Goal: Task Accomplishment & Management: Manage account settings

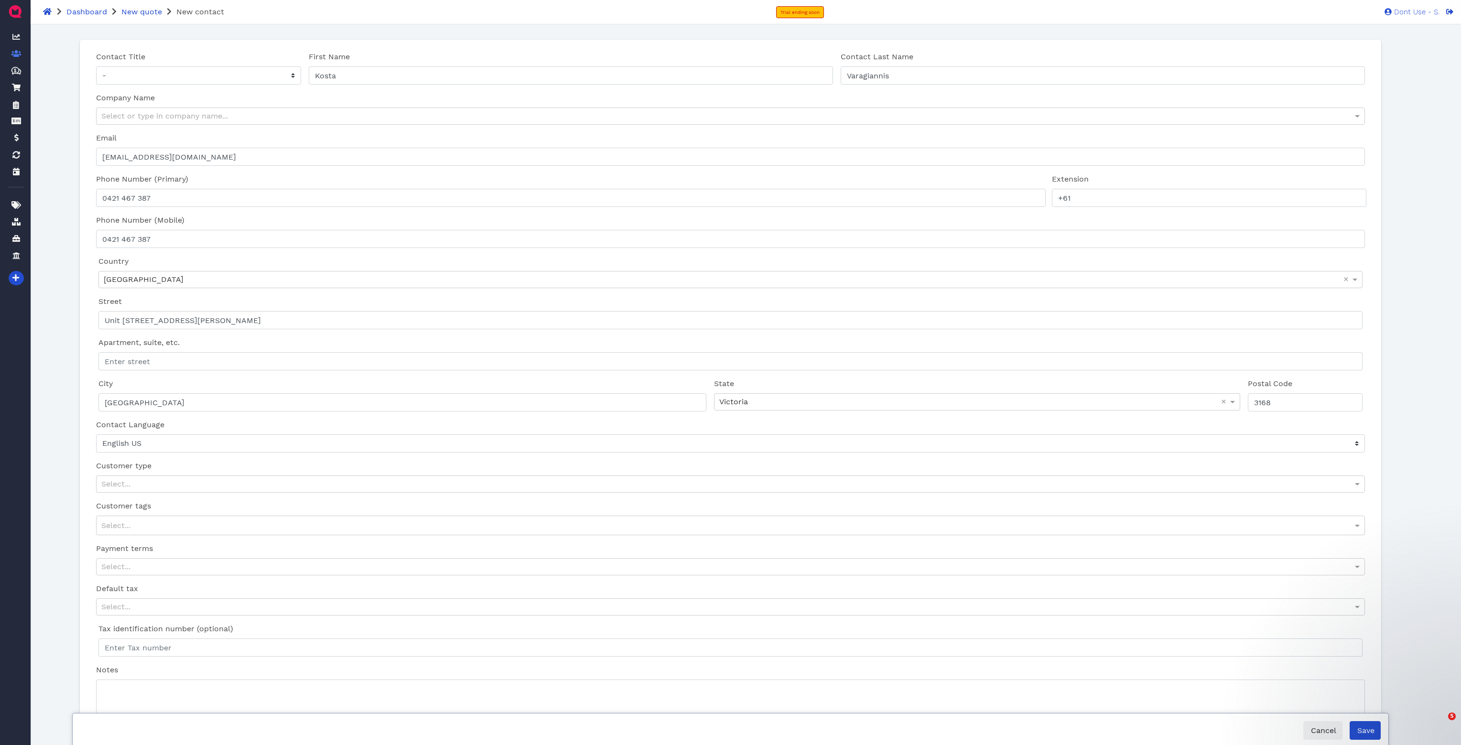
select select "en-US"
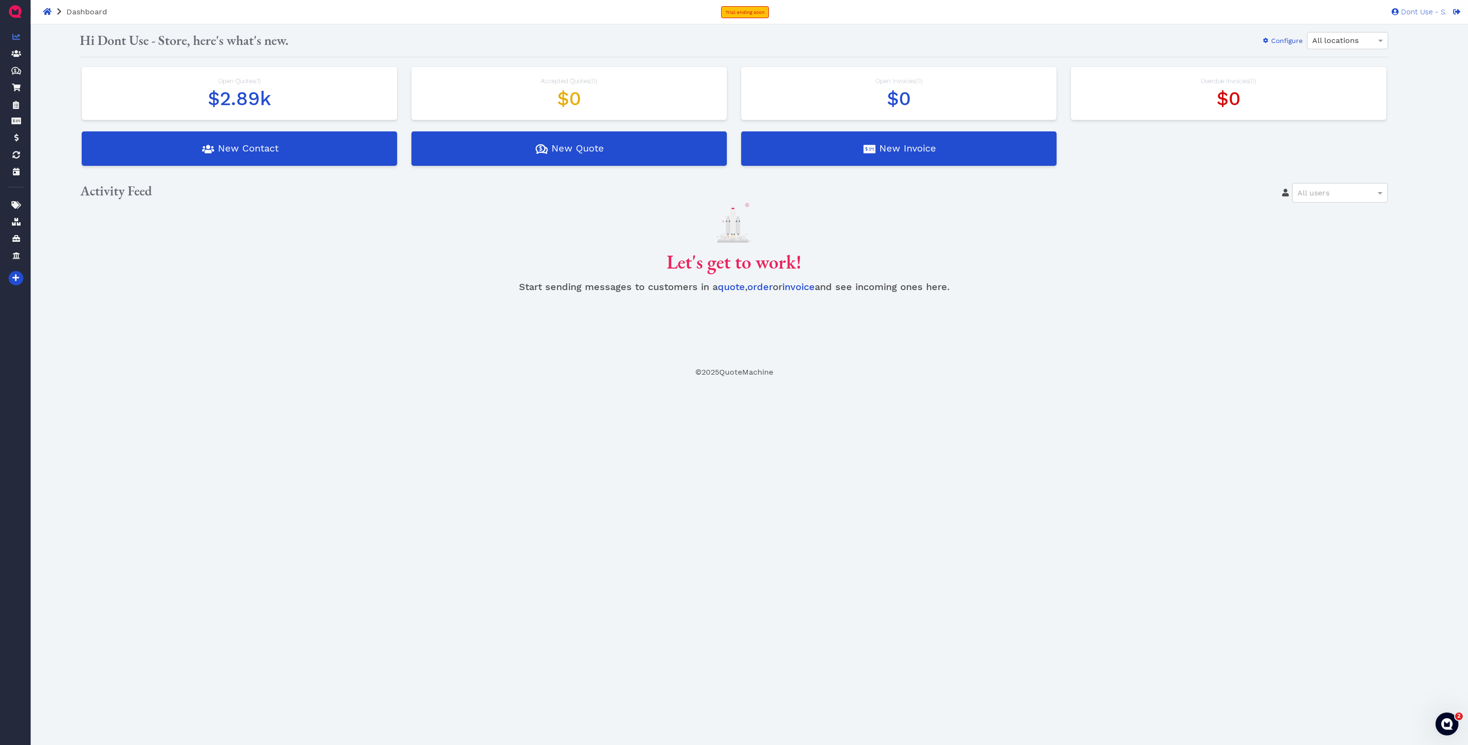
click at [271, 102] on h1 "$2.89k" at bounding box center [239, 98] width 296 height 23
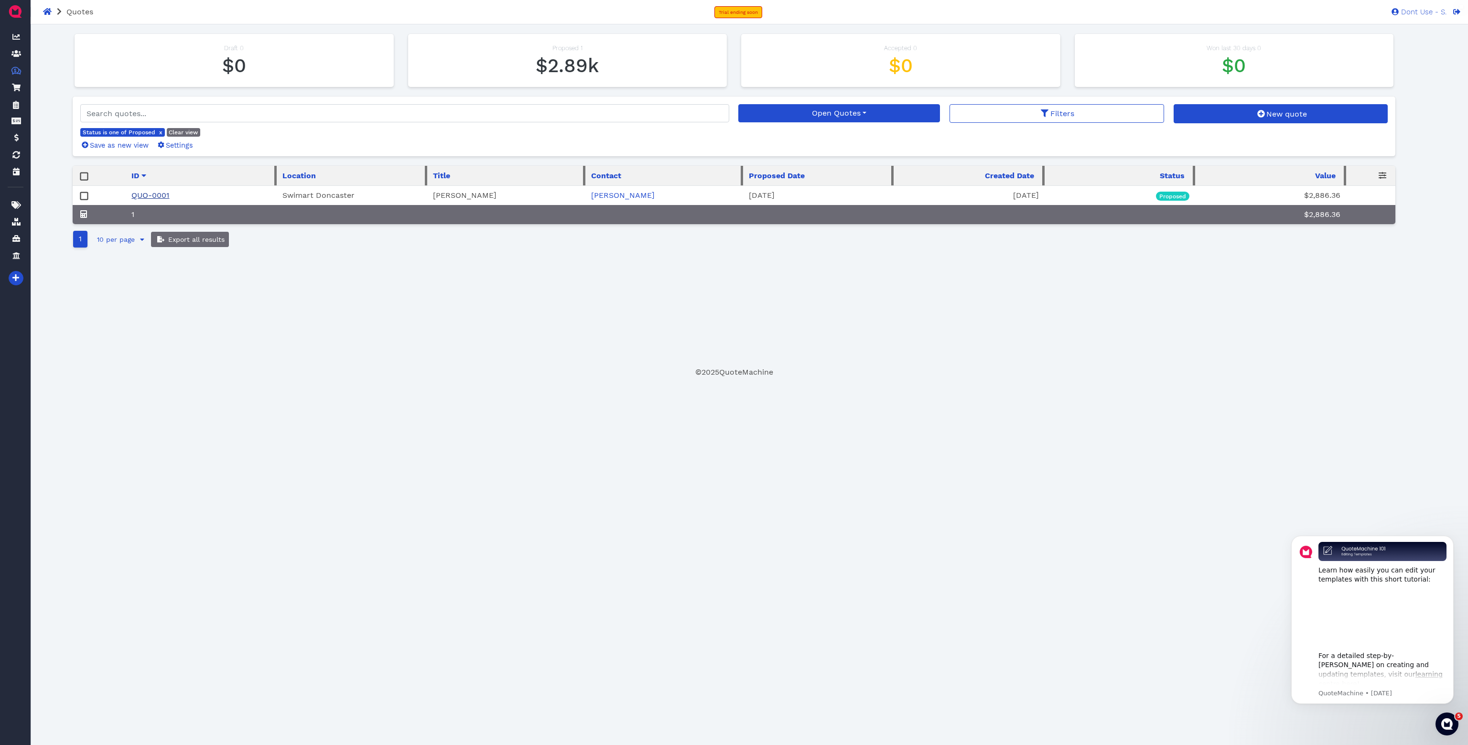
click at [157, 193] on link "QUO-0001" at bounding box center [150, 195] width 38 height 9
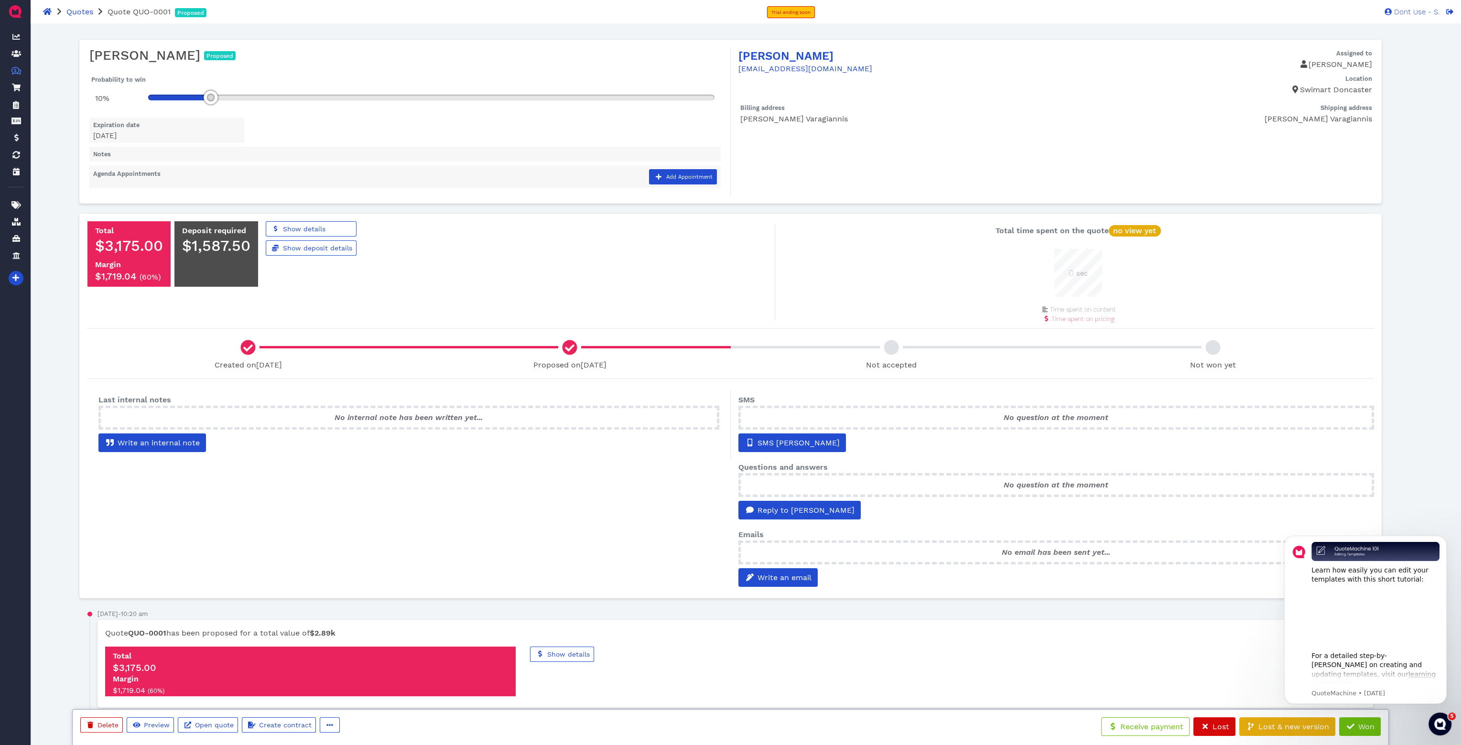
scroll to position [48, 48]
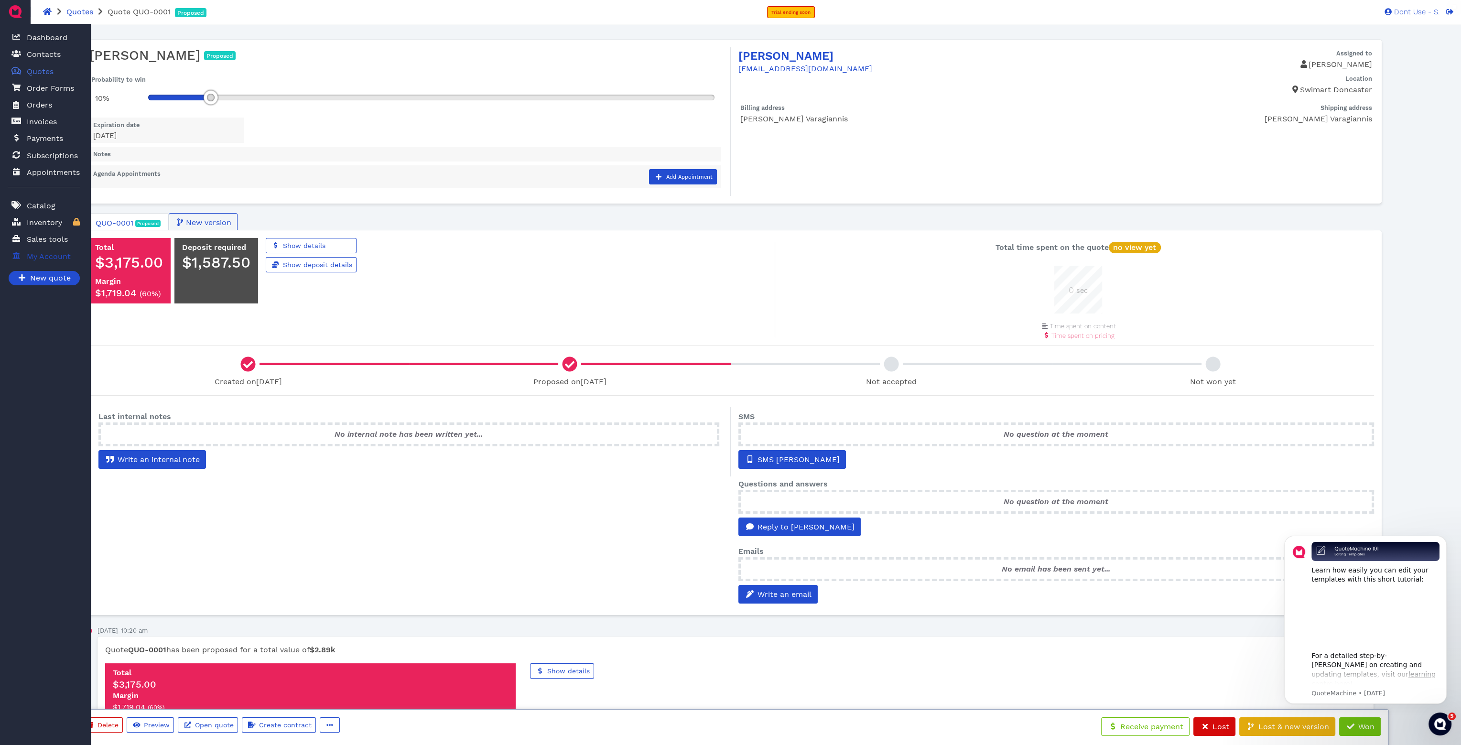
click at [42, 258] on span "My Account" at bounding box center [49, 256] width 44 height 11
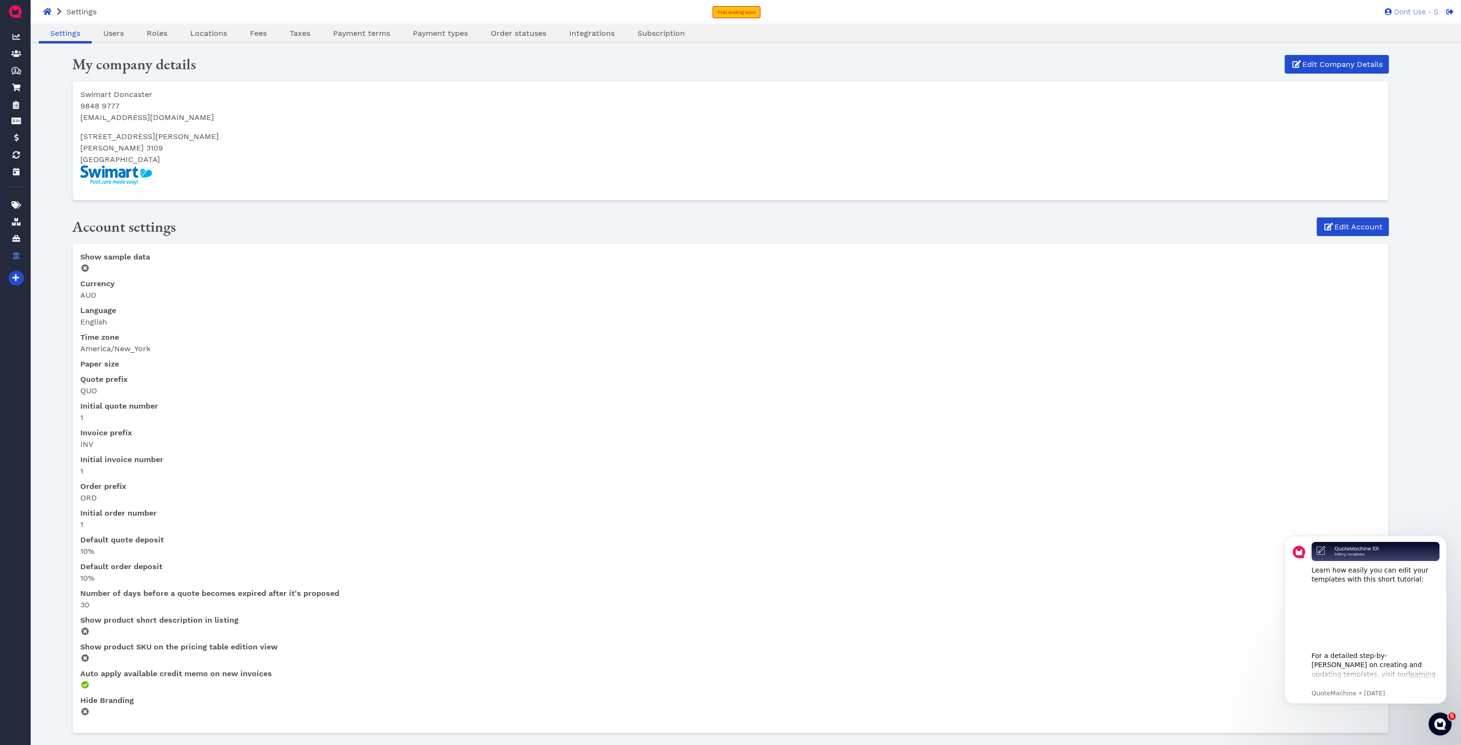
click at [440, 24] on div "Settings Users Roles Locations Fees Taxes Payment terms Payment types Order sta…" at bounding box center [730, 33] width 1461 height 19
click at [425, 46] on main "Oops! × Settings Users Roles Locations Fees Taxes Payment terms Payment types O…" at bounding box center [730, 490] width 1339 height 932
click at [661, 32] on span "Subscription" at bounding box center [661, 33] width 47 height 9
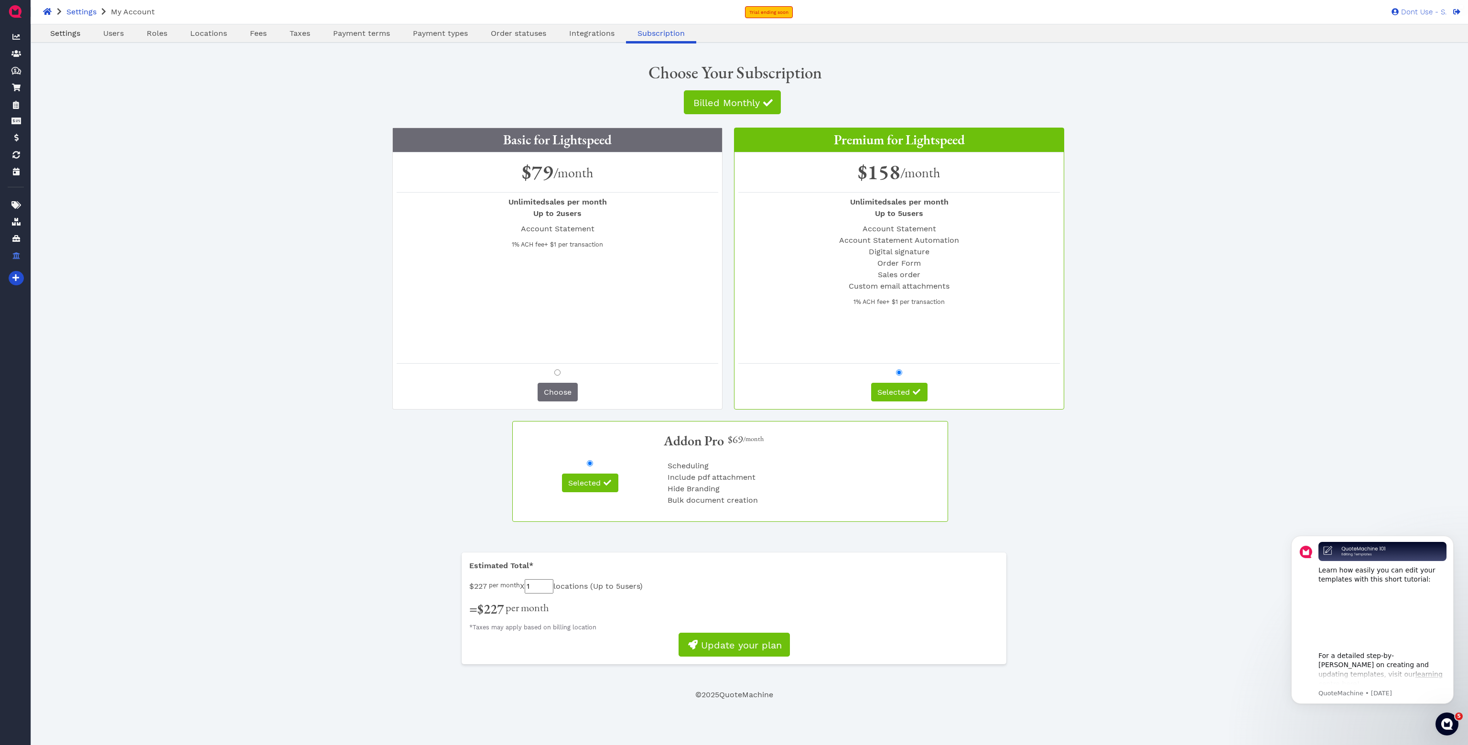
click at [65, 33] on span "Settings" at bounding box center [65, 33] width 30 height 9
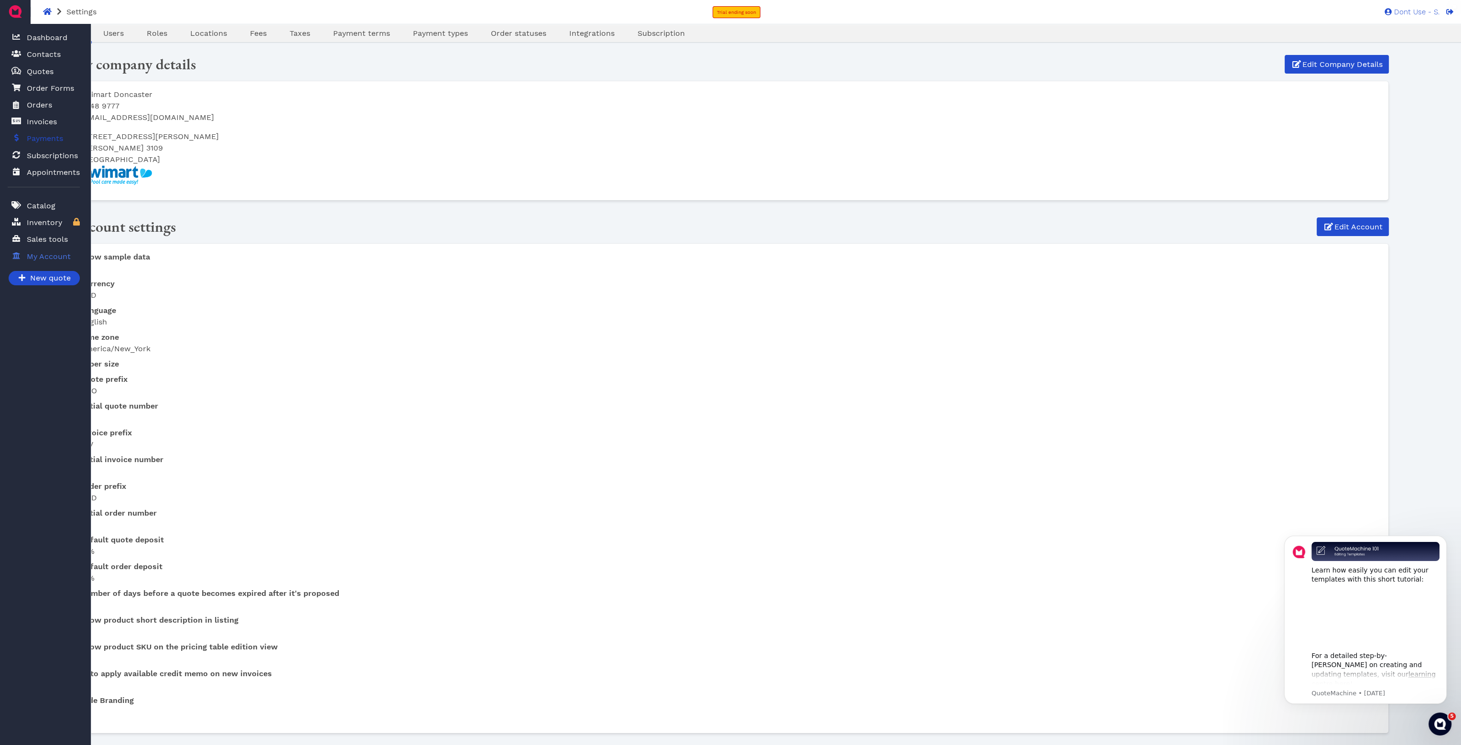
click at [31, 142] on span "Payments" at bounding box center [45, 138] width 36 height 11
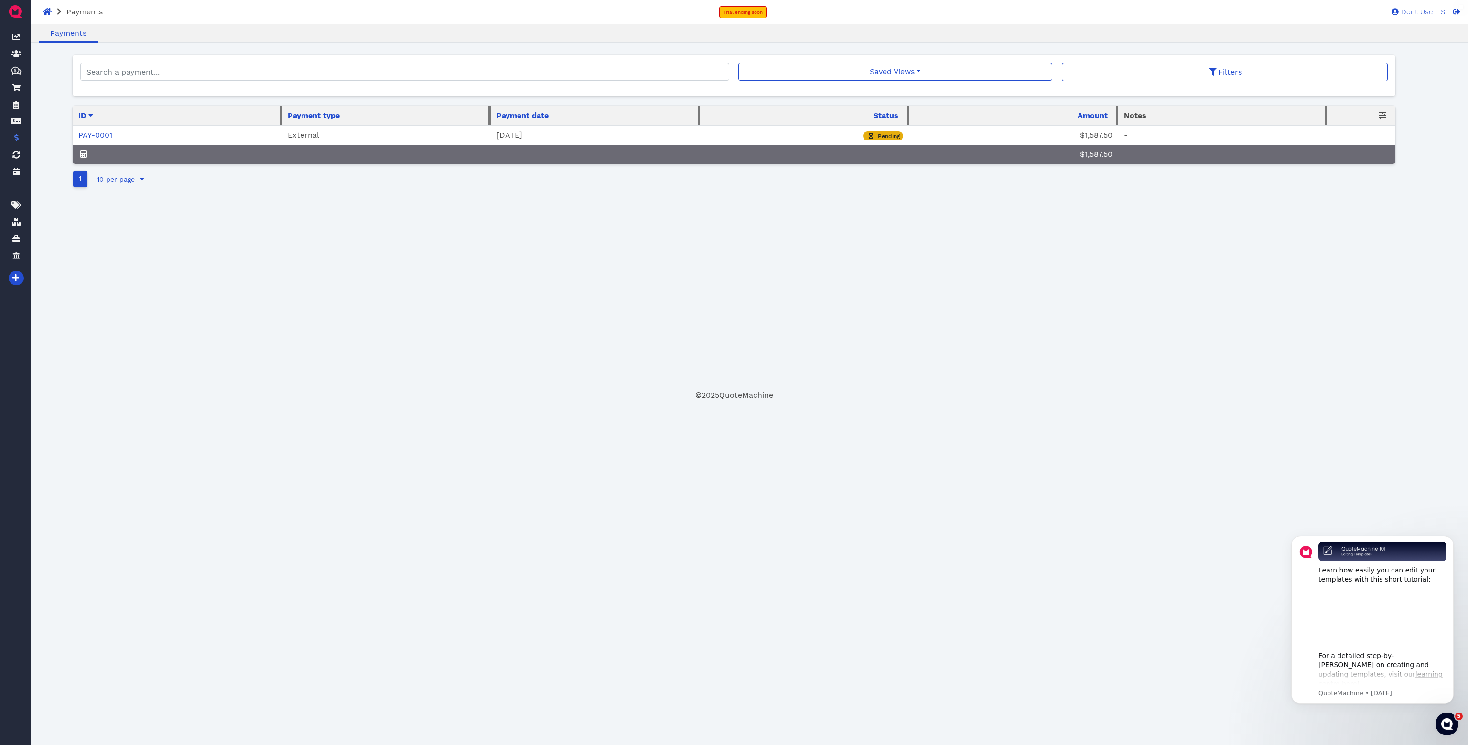
click at [103, 143] on td "PAY-0001" at bounding box center [177, 136] width 209 height 20
click at [103, 138] on link "PAY-0001" at bounding box center [95, 134] width 34 height 9
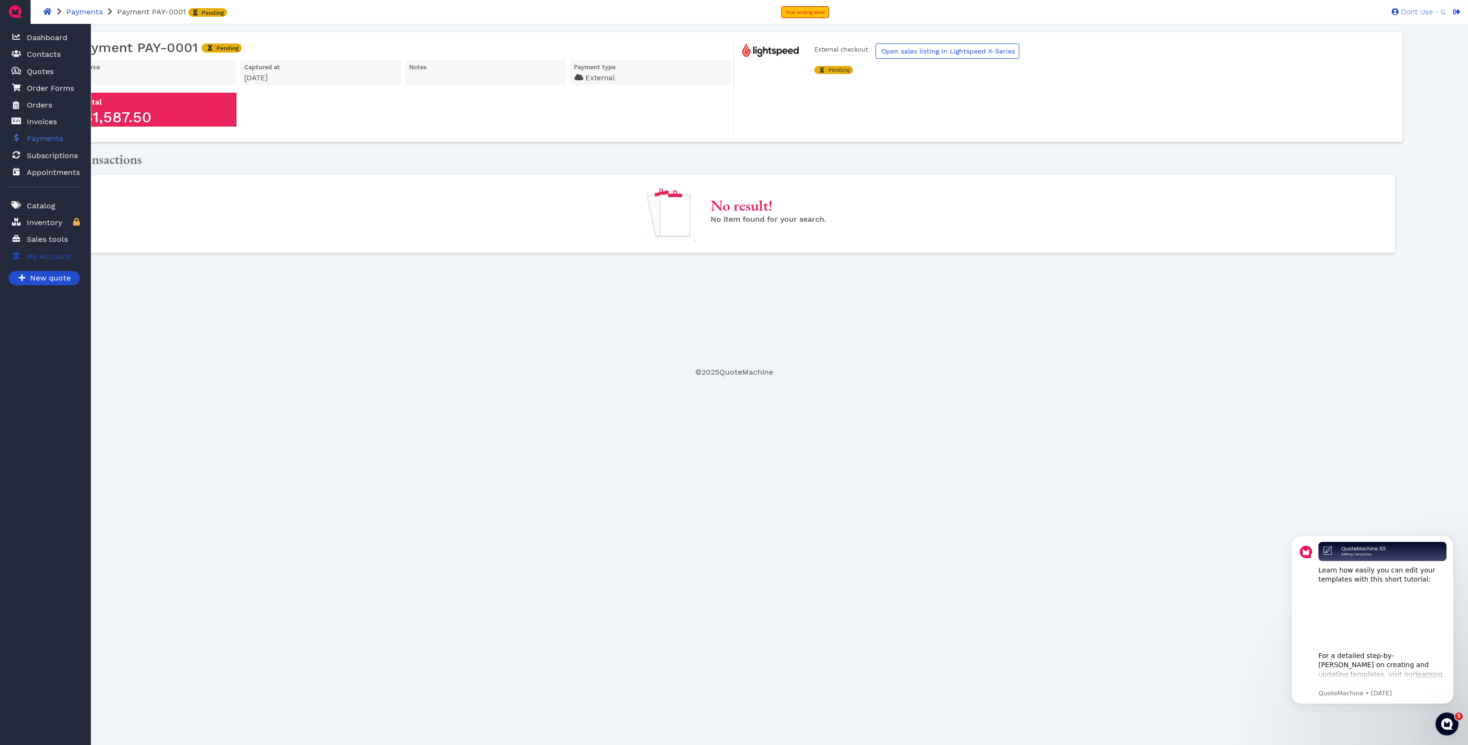
click at [27, 260] on span "My Account" at bounding box center [49, 256] width 44 height 11
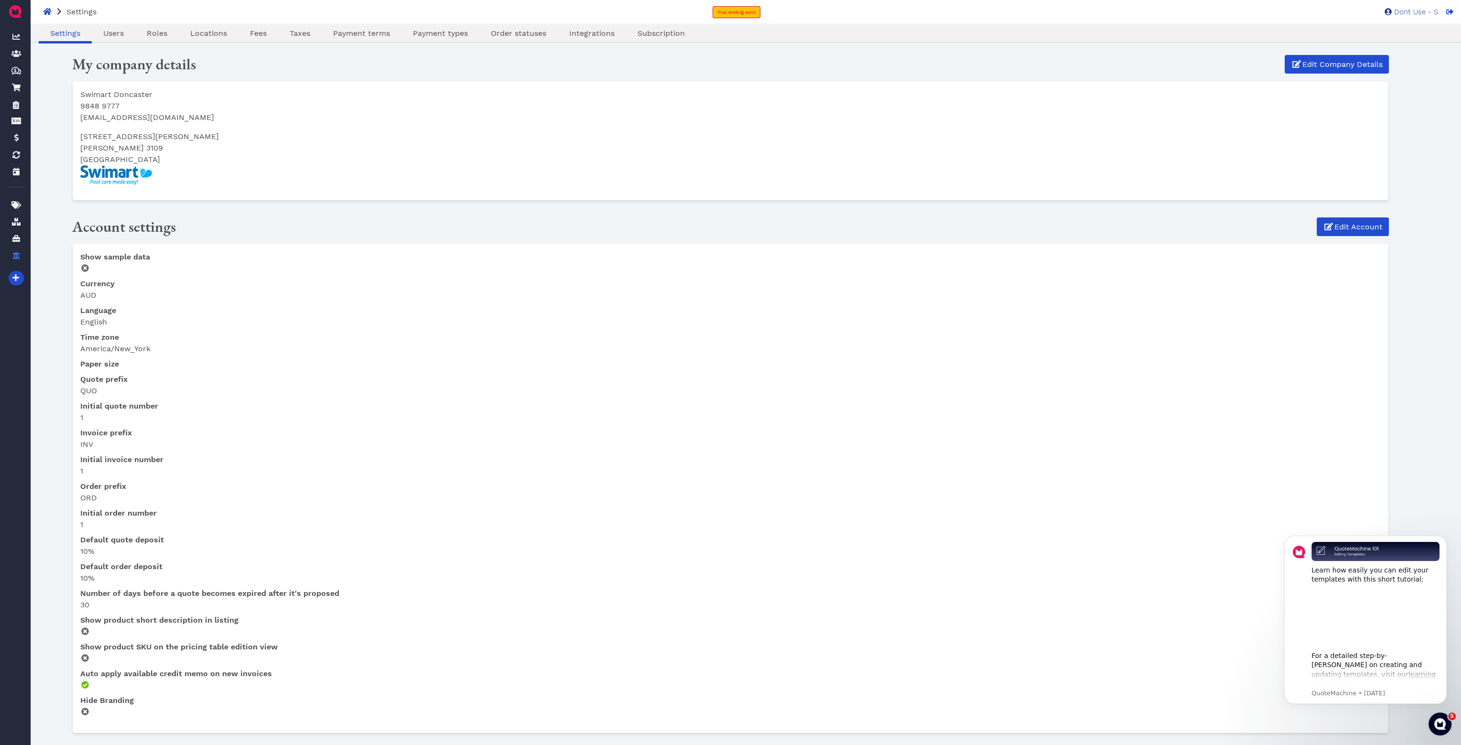
click at [1413, 10] on span "Dont Use - S." at bounding box center [1416, 12] width 48 height 7
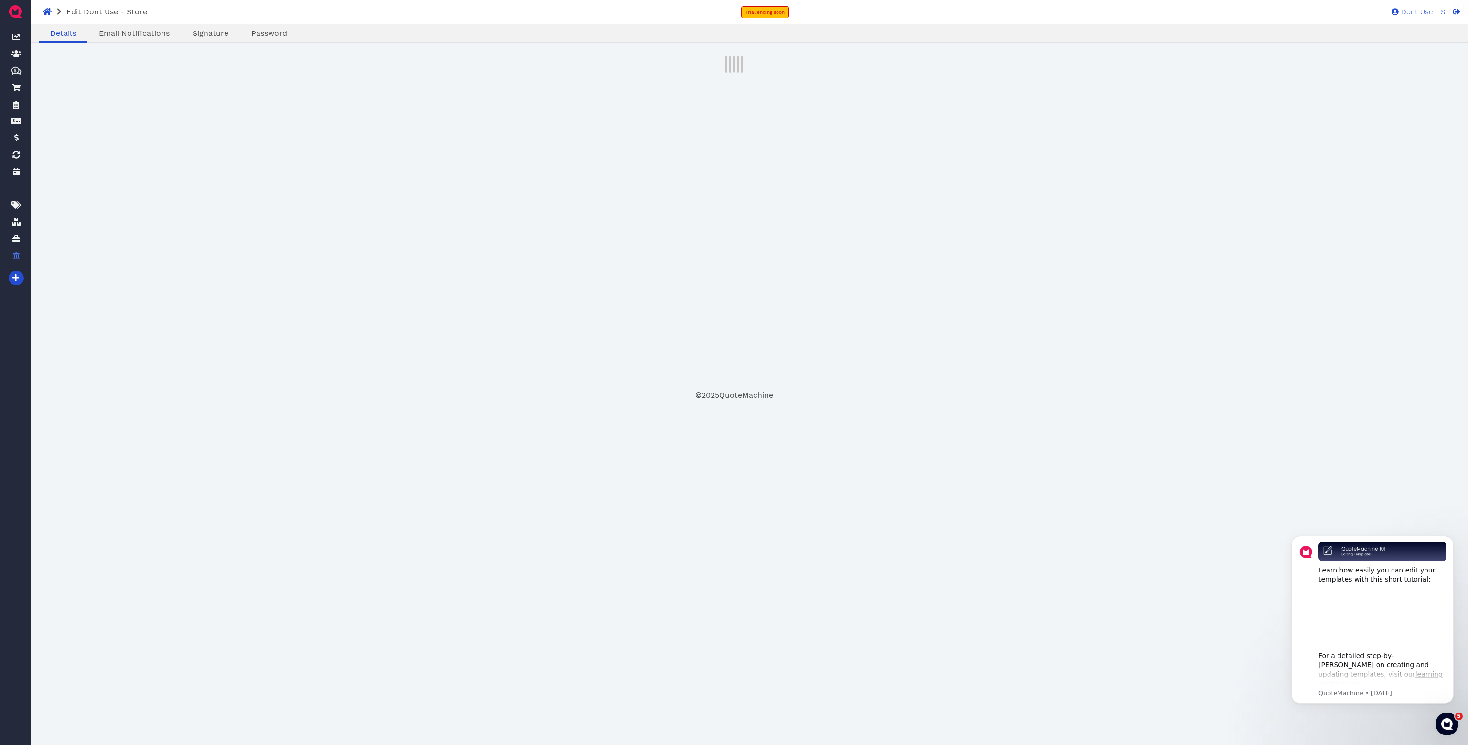
select select "admin"
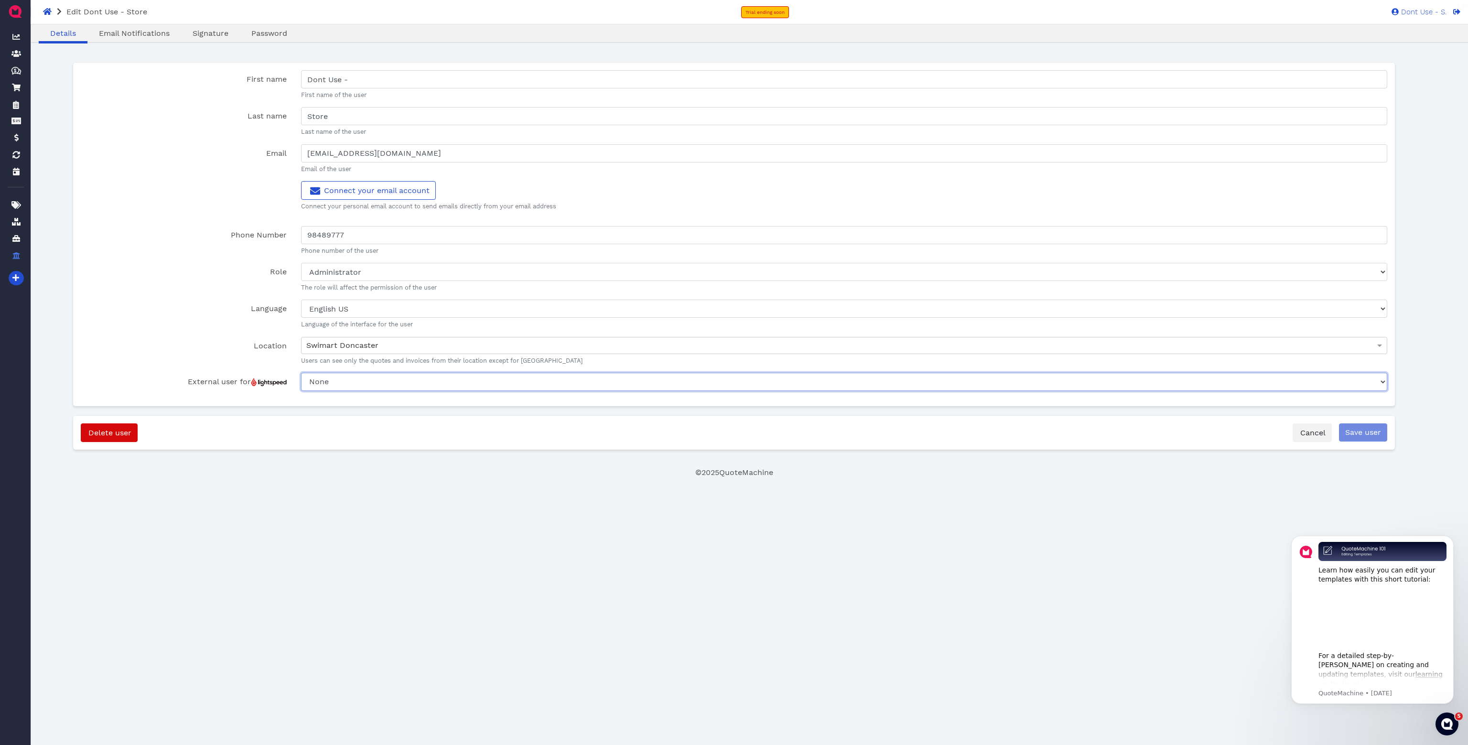
click at [362, 382] on select "None Swimarthq JP Dont Use - Store Kosta Peter Brigitte Caohlan Josh Kurt Steve" at bounding box center [844, 382] width 1086 height 18
click at [373, 380] on select "None Swimarthq JP Dont Use - Store Kosta Peter Brigitte Caohlan Josh Kurt Steve" at bounding box center [844, 382] width 1086 height 18
click at [370, 383] on select "None Swimarthq JP Dont Use - Store Kosta Peter Brigitte Caohlan Josh Kurt Steve" at bounding box center [844, 382] width 1086 height 18
click at [226, 33] on span "Signature" at bounding box center [211, 33] width 36 height 9
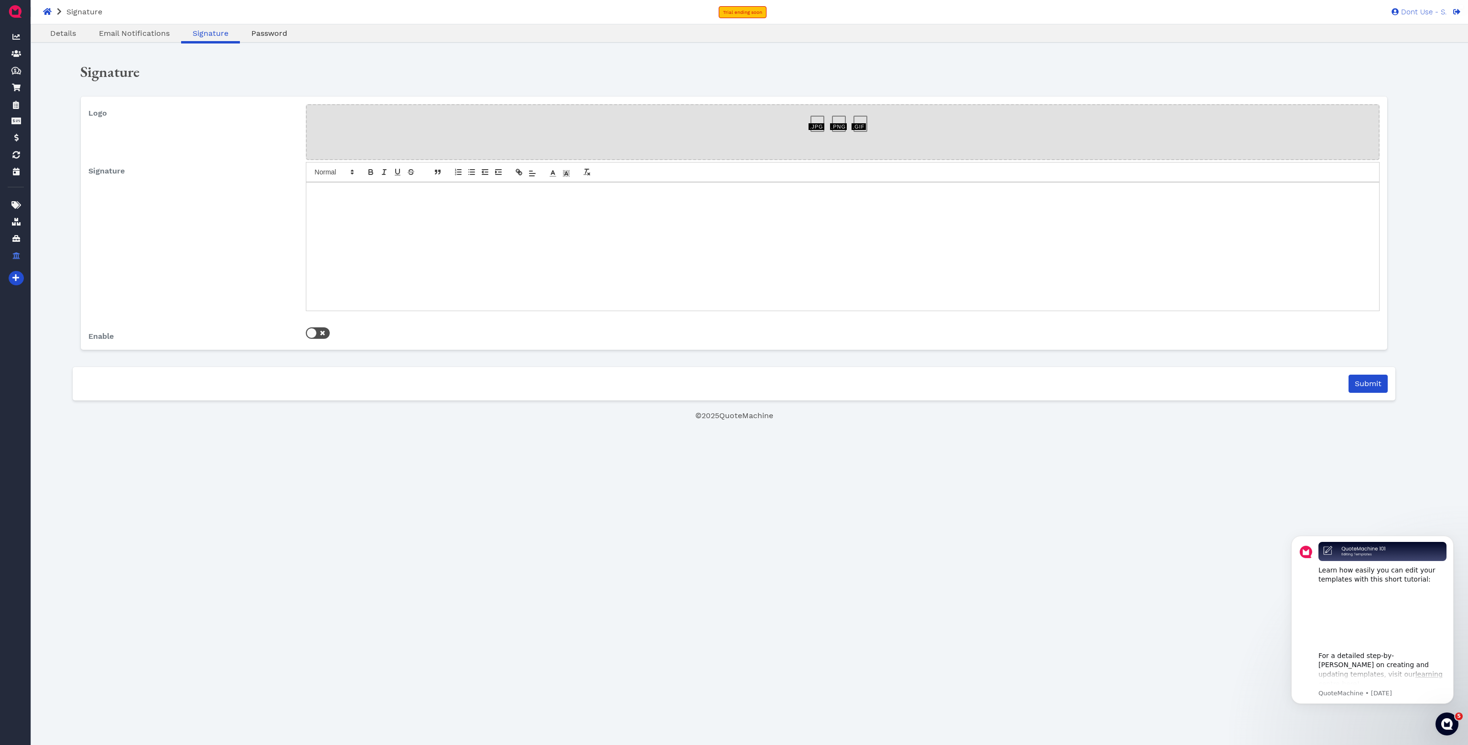
click at [266, 36] on span "Password" at bounding box center [269, 33] width 36 height 9
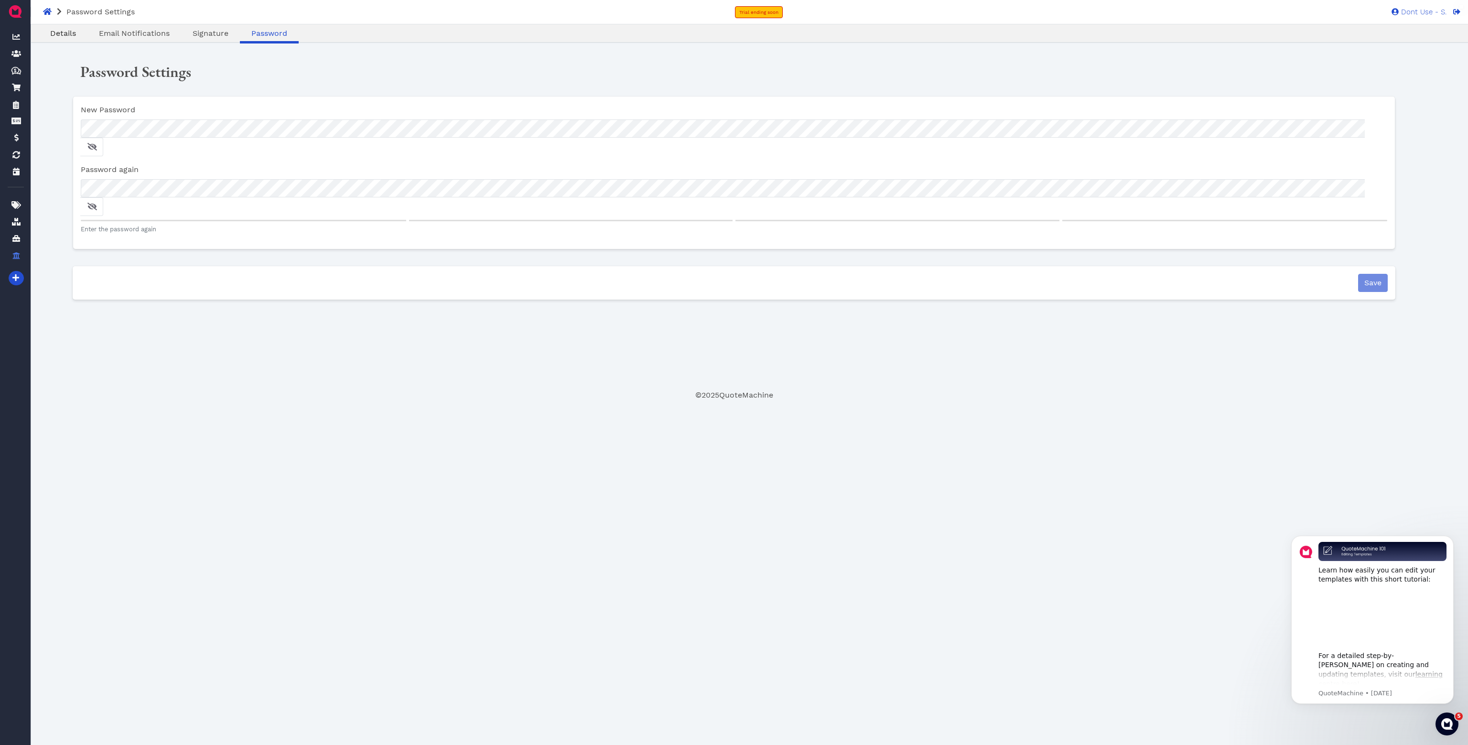
click at [70, 35] on span "Details" at bounding box center [63, 33] width 26 height 9
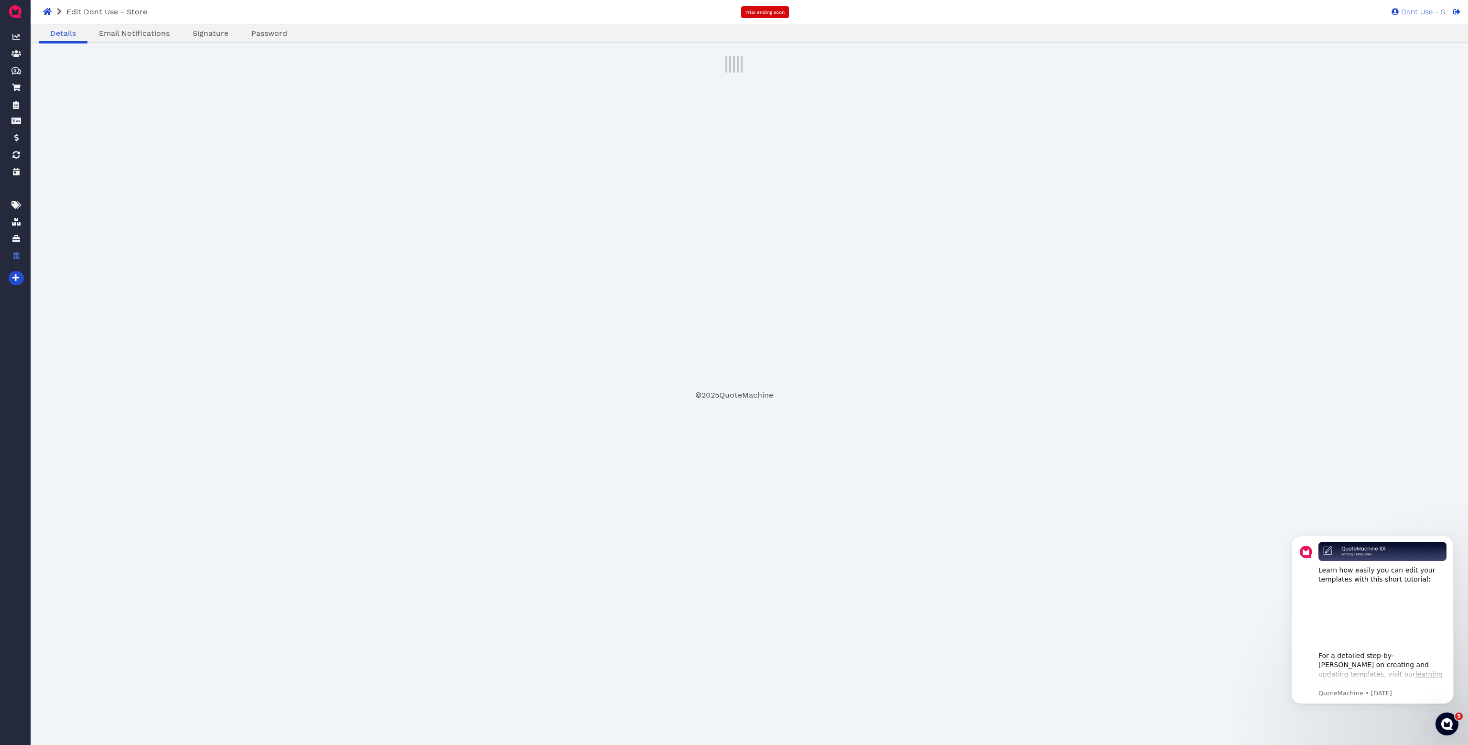
select select "admin"
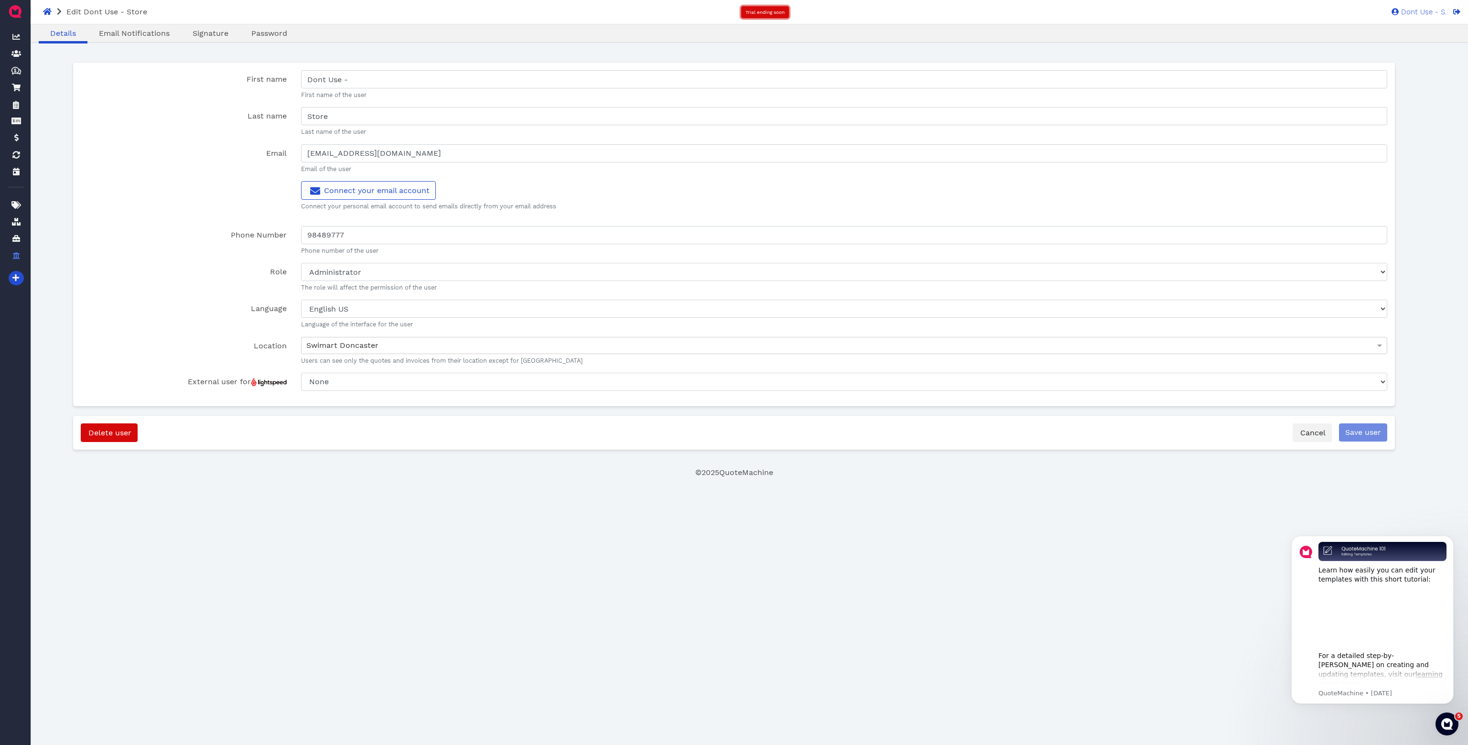
click at [763, 13] on span "Trial ending soon" at bounding box center [765, 12] width 39 height 5
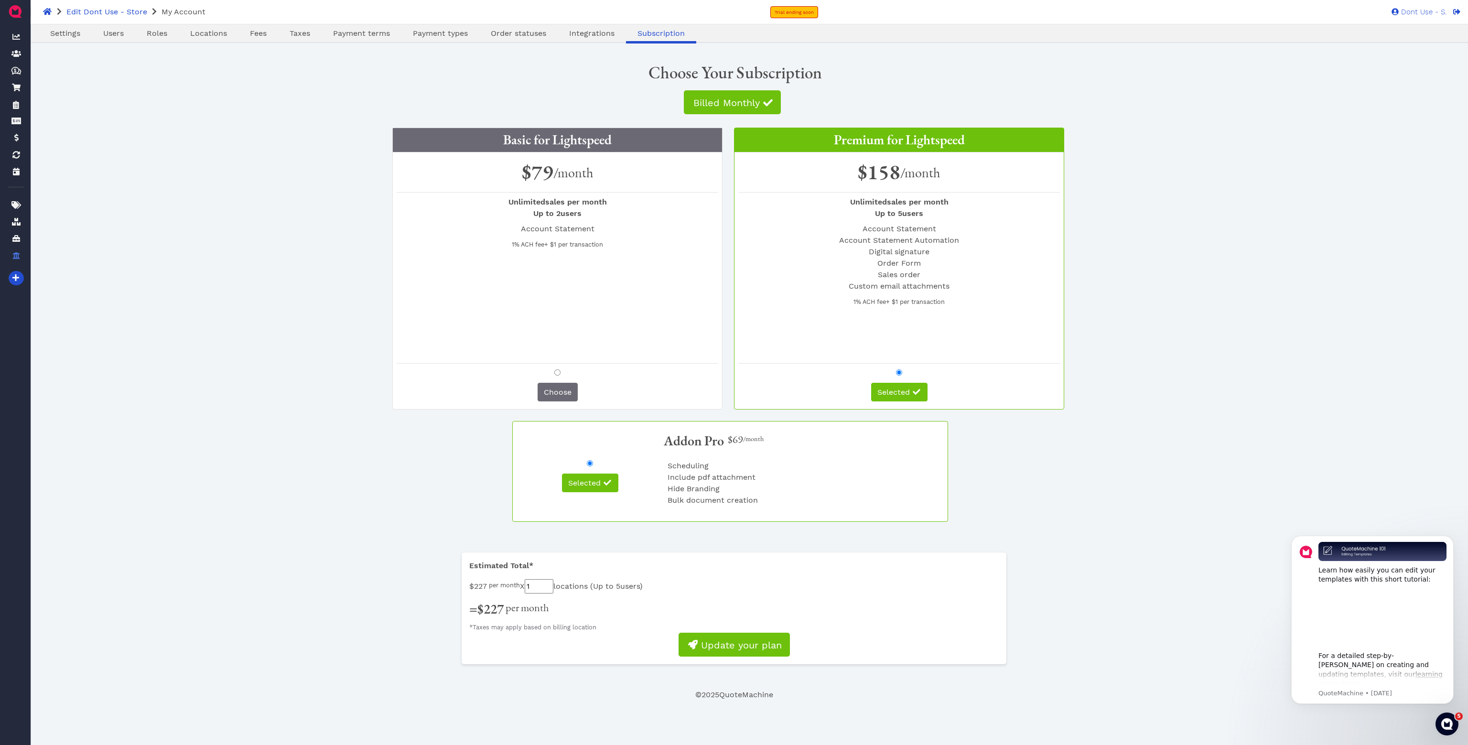
drag, startPoint x: 520, startPoint y: 585, endPoint x: 585, endPoint y: 596, distance: 66.6
click at [525, 579] on input "1" at bounding box center [539, 586] width 29 height 14
click at [553, 588] on input "1" at bounding box center [539, 586] width 29 height 14
click at [589, 533] on div "Billed Monthly Basic for Lightspeed $79 /month Unlimited sales per month Up to …" at bounding box center [734, 384] width 1308 height 595
click at [726, 100] on span "Billed Monthly" at bounding box center [726, 102] width 68 height 11
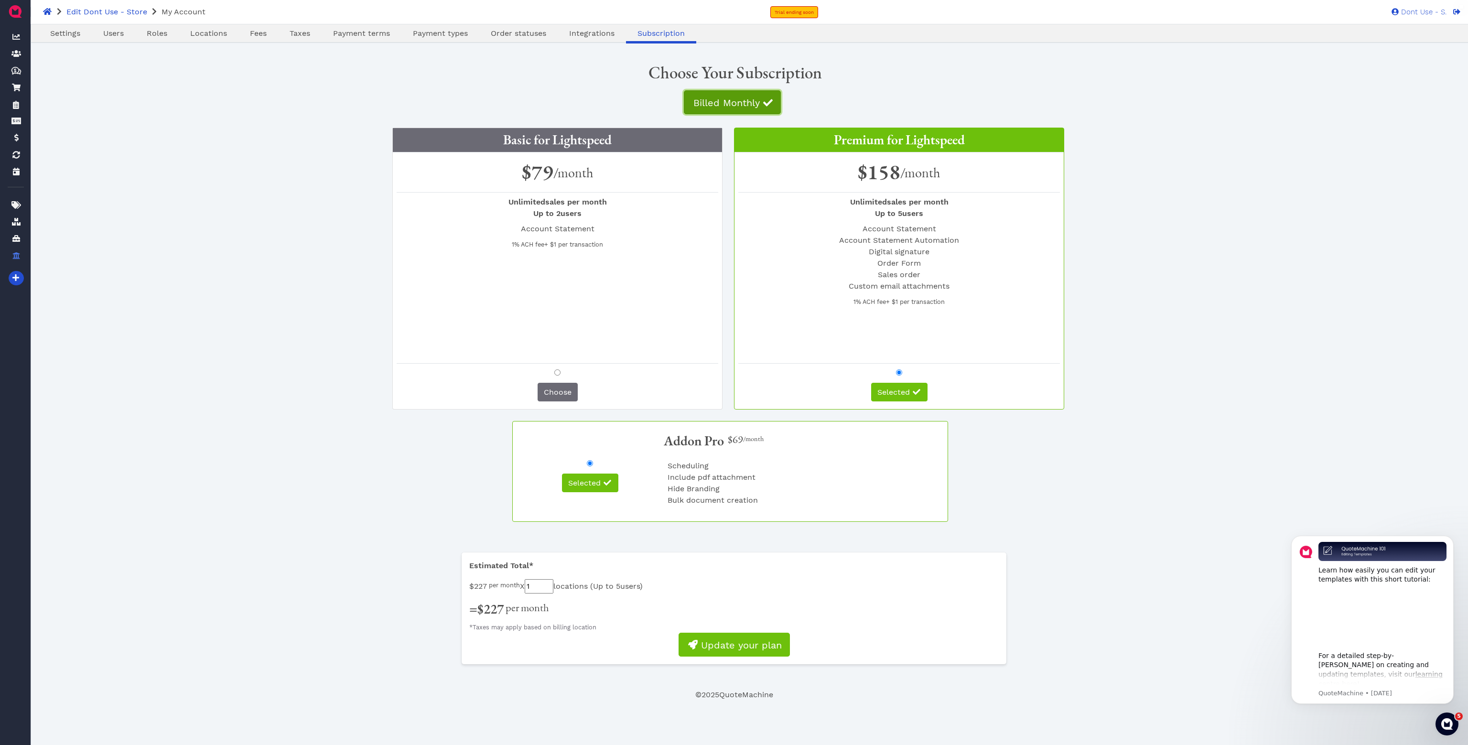
radio input "false"
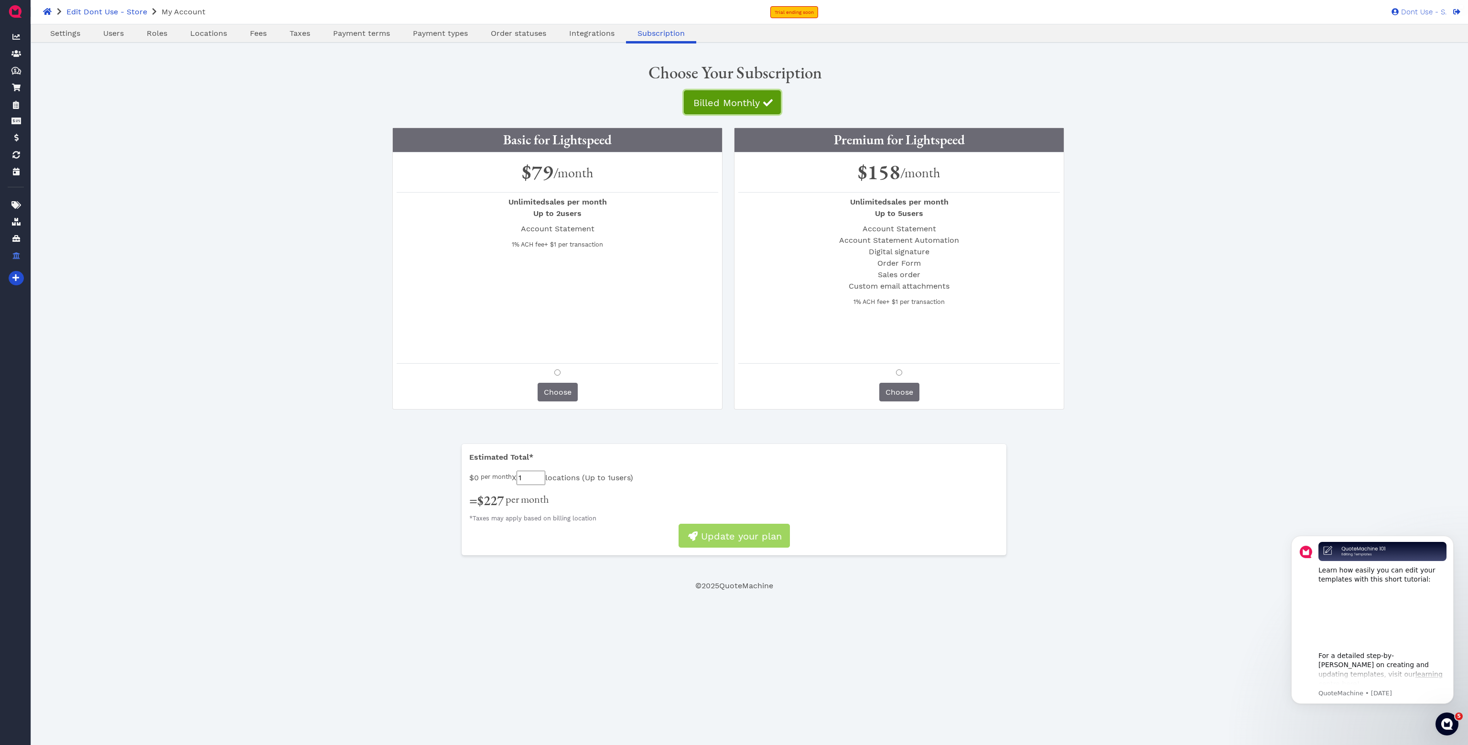
click at [733, 97] on span "Billed Monthly" at bounding box center [726, 102] width 68 height 11
click at [593, 110] on div "Billed Monthly" at bounding box center [734, 105] width 1321 height 37
click at [579, 84] on div "Choose Your Subscription" at bounding box center [734, 71] width 1322 height 32
click at [712, 102] on span "Billed Monthly" at bounding box center [726, 102] width 68 height 11
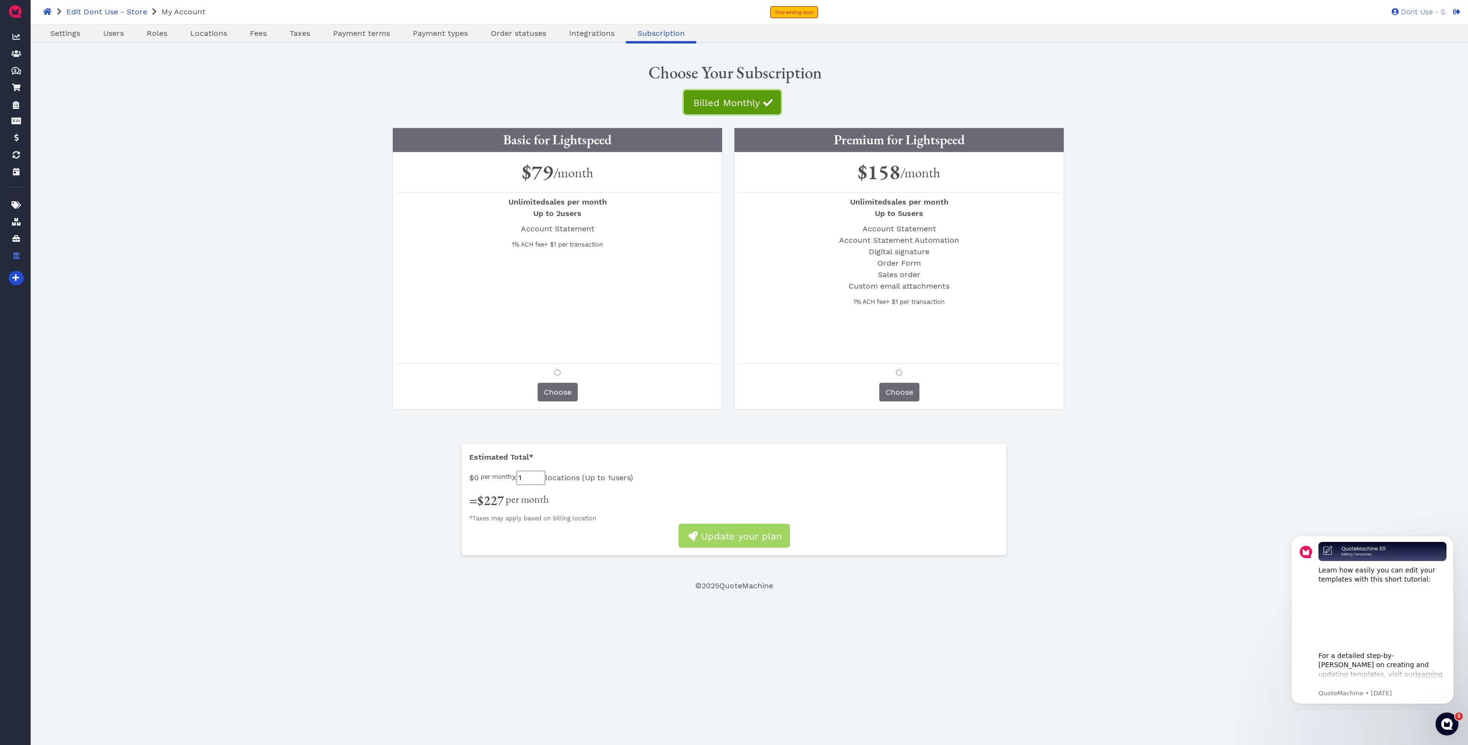
click at [712, 102] on span "Billed Monthly" at bounding box center [726, 102] width 68 height 11
click at [588, 84] on div "Choose Your Subscription" at bounding box center [734, 71] width 1322 height 32
